Goal: Information Seeking & Learning: Learn about a topic

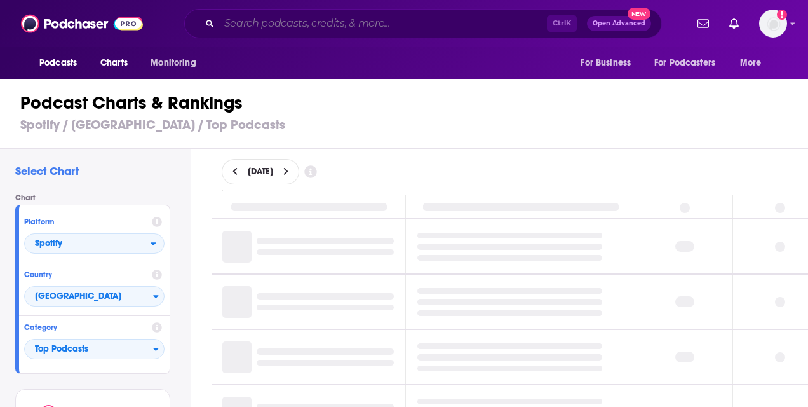
click at [349, 20] on input "Search podcasts, credits, & more..." at bounding box center [383, 23] width 328 height 20
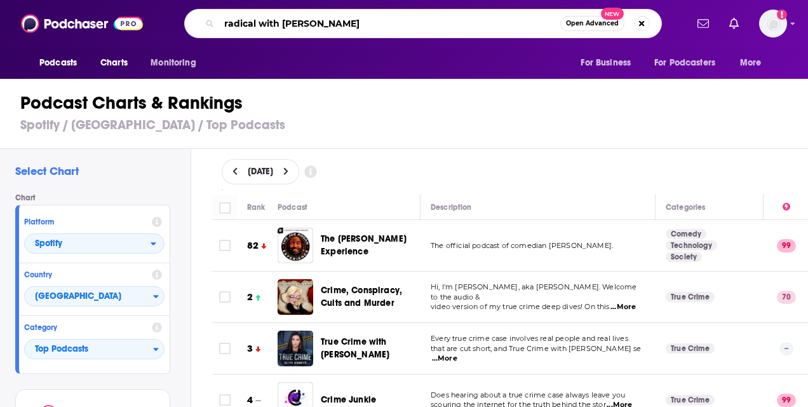
click at [283, 27] on input "radical with [PERSON_NAME]" at bounding box center [389, 23] width 341 height 20
click at [351, 22] on input "radical with [PERSON_NAME]" at bounding box center [389, 23] width 341 height 20
type input "radical with [PERSON_NAME]"
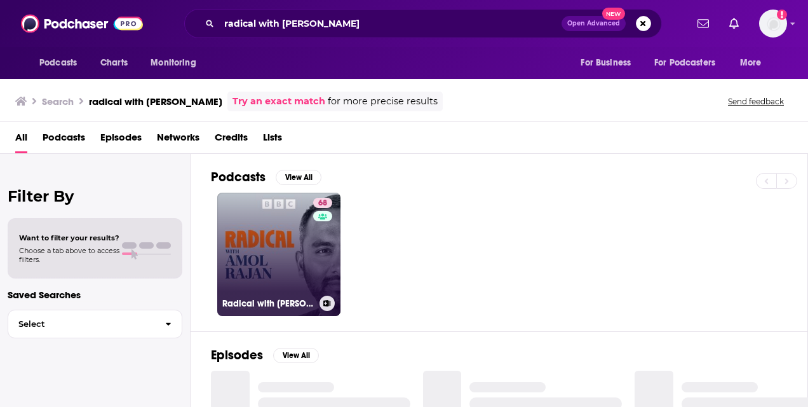
click at [299, 261] on link "68 Radical with [PERSON_NAME]" at bounding box center [278, 254] width 123 height 123
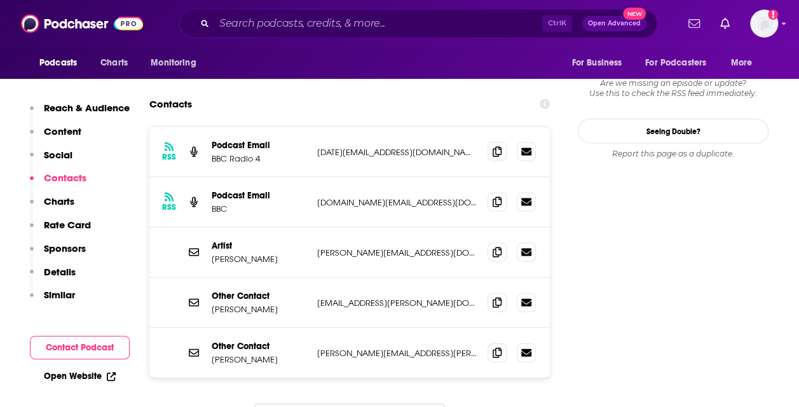
scroll to position [1207, 0]
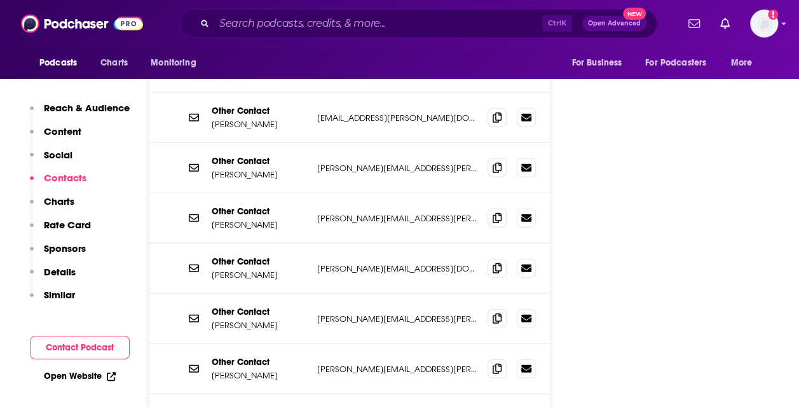
scroll to position [1462, 0]
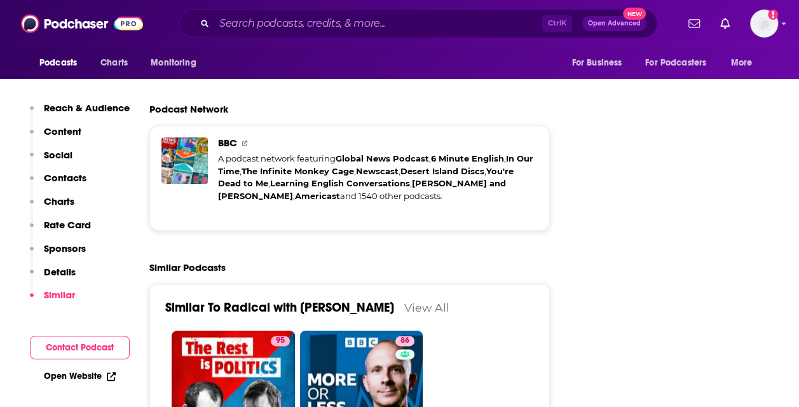
scroll to position [3114, 0]
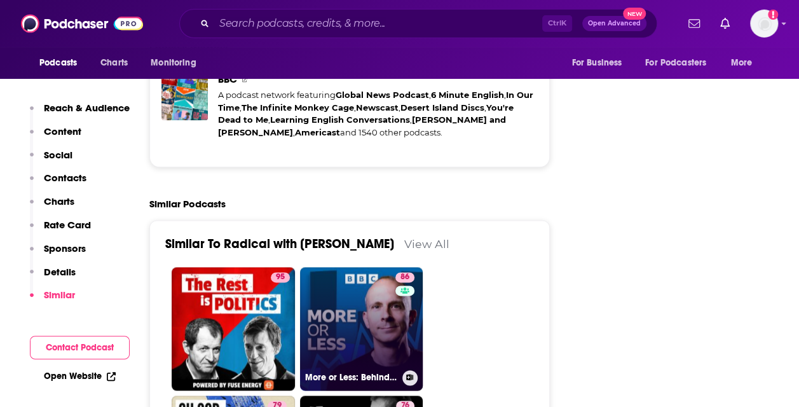
click at [355, 267] on link "86 More or Less: Behind the Stats" at bounding box center [361, 328] width 123 height 123
type input "[URL][DOMAIN_NAME]"
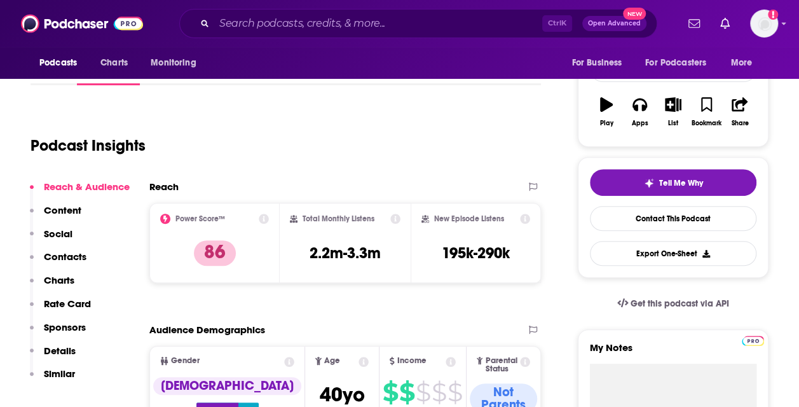
scroll to position [127, 0]
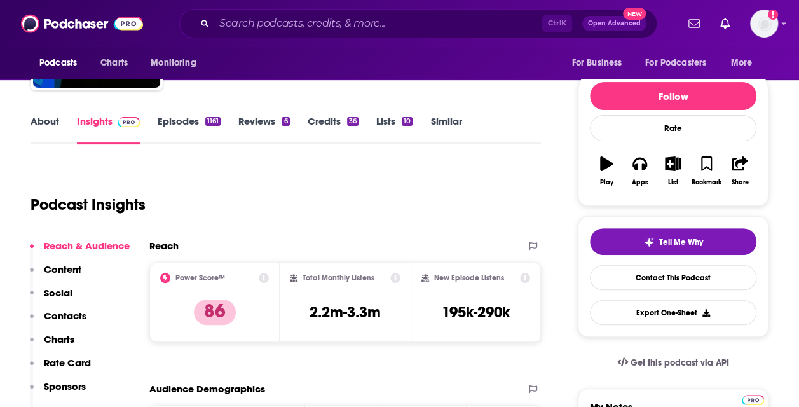
click at [34, 123] on link "About" at bounding box center [45, 129] width 29 height 29
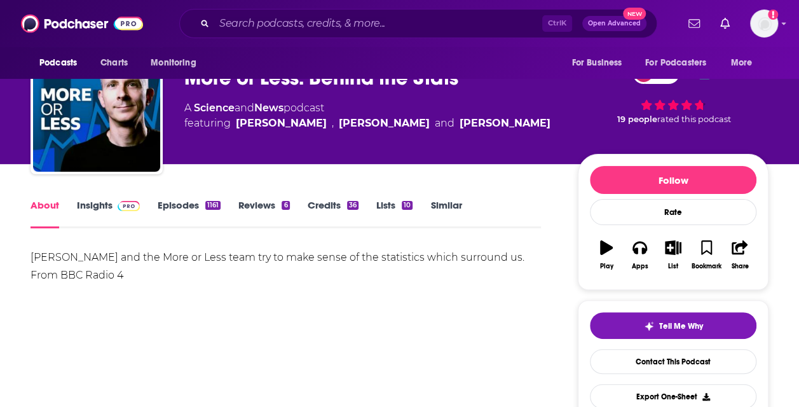
scroll to position [64, 0]
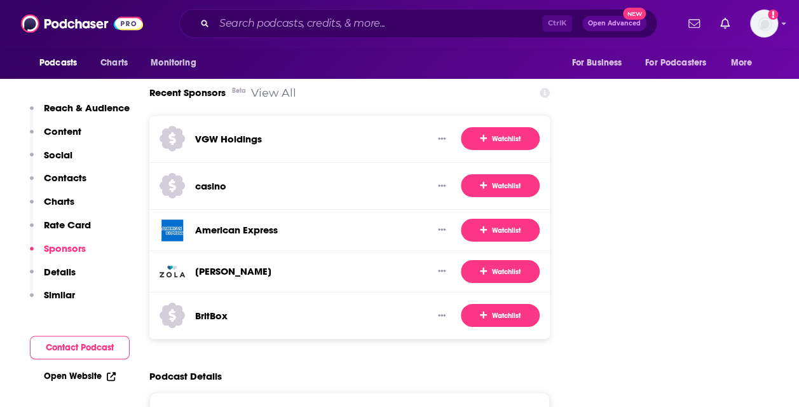
scroll to position [2161, 0]
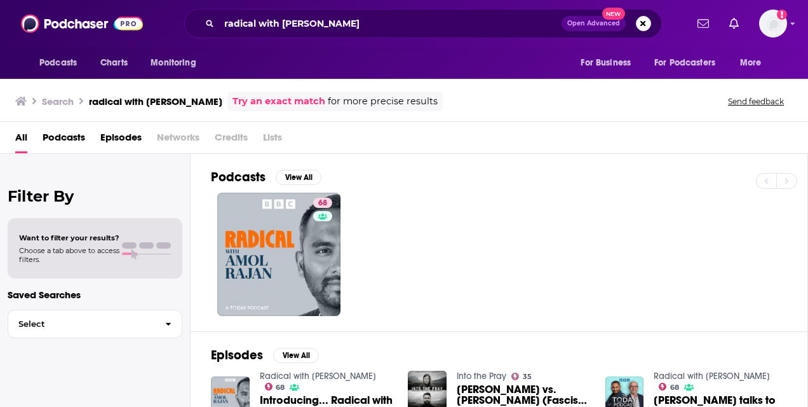
click at [60, 133] on span "Podcasts" at bounding box center [64, 140] width 43 height 26
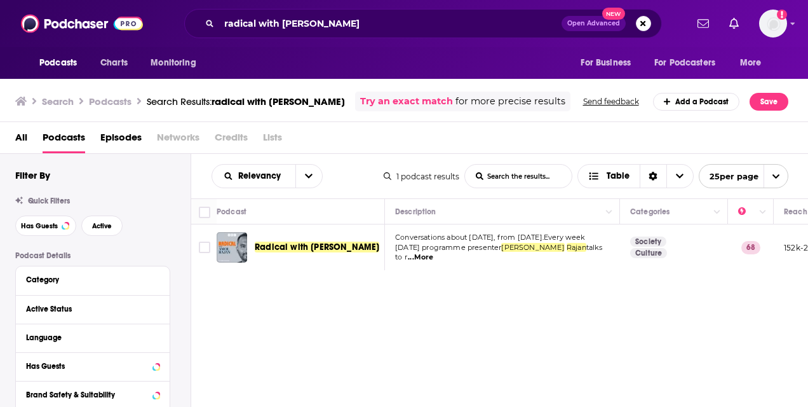
click at [303, 248] on span "Radical with [PERSON_NAME]" at bounding box center [317, 246] width 125 height 11
